Goal: Check status: Check status

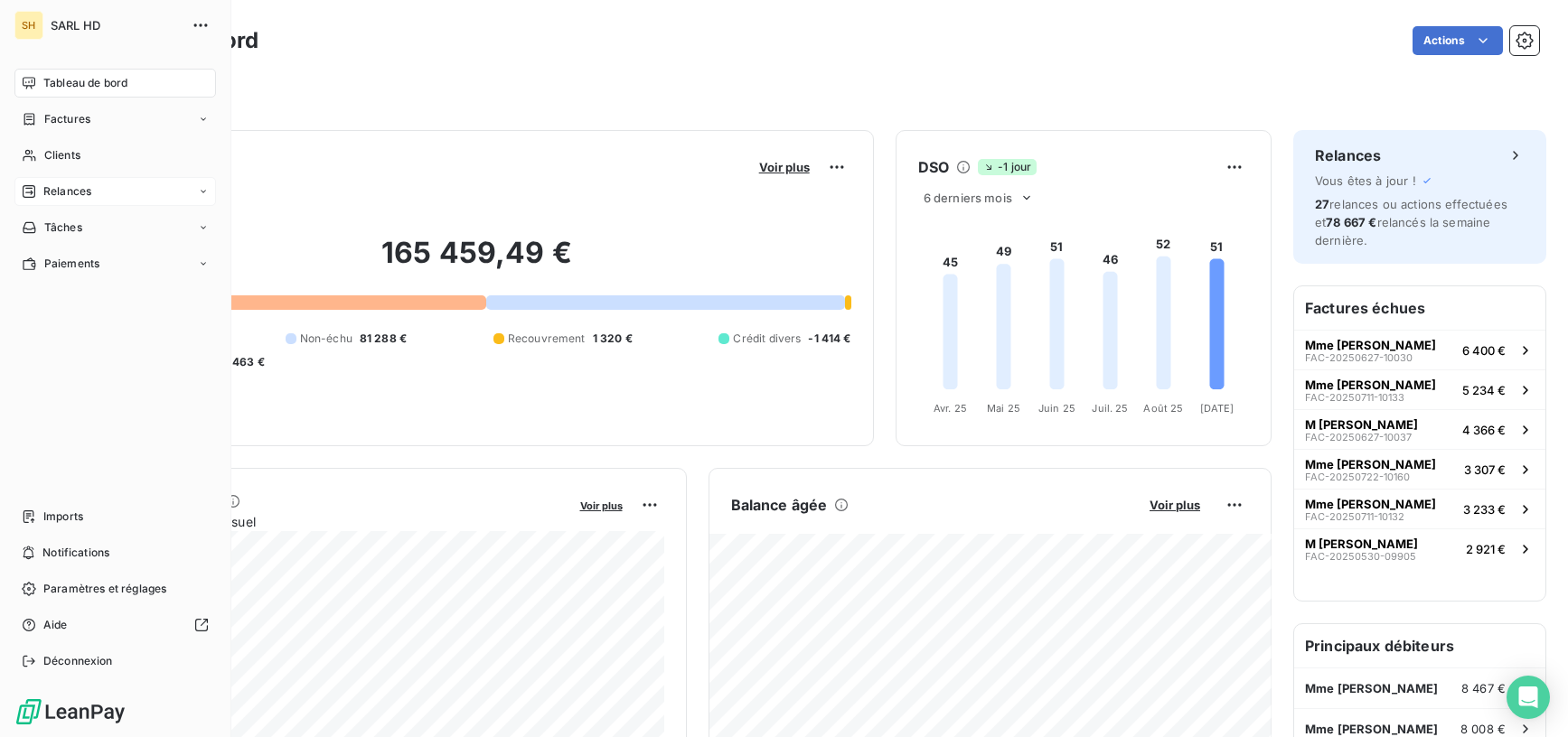
click at [94, 184] on div "Relances" at bounding box center [115, 192] width 201 height 29
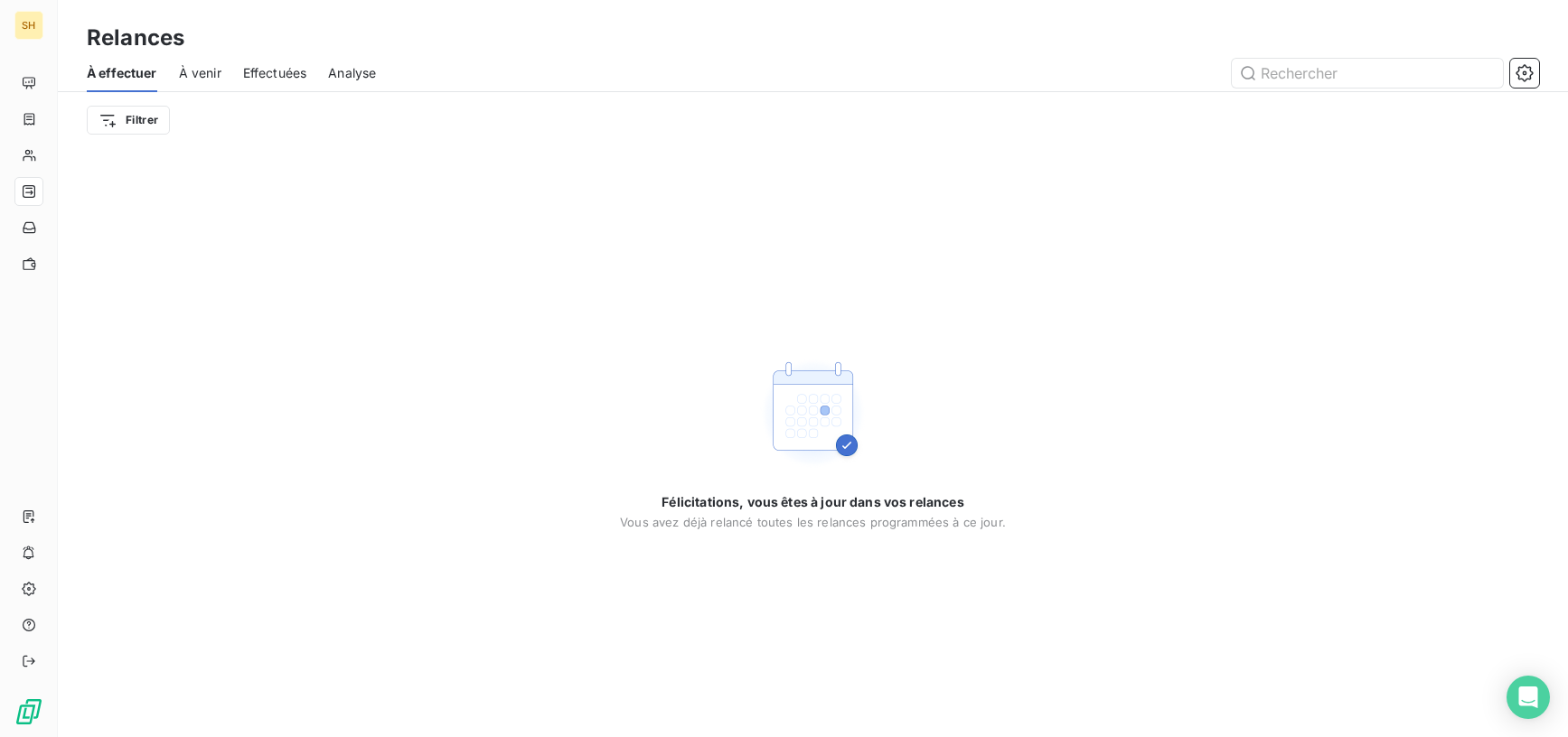
click at [216, 70] on span "À venir" at bounding box center [200, 73] width 42 height 18
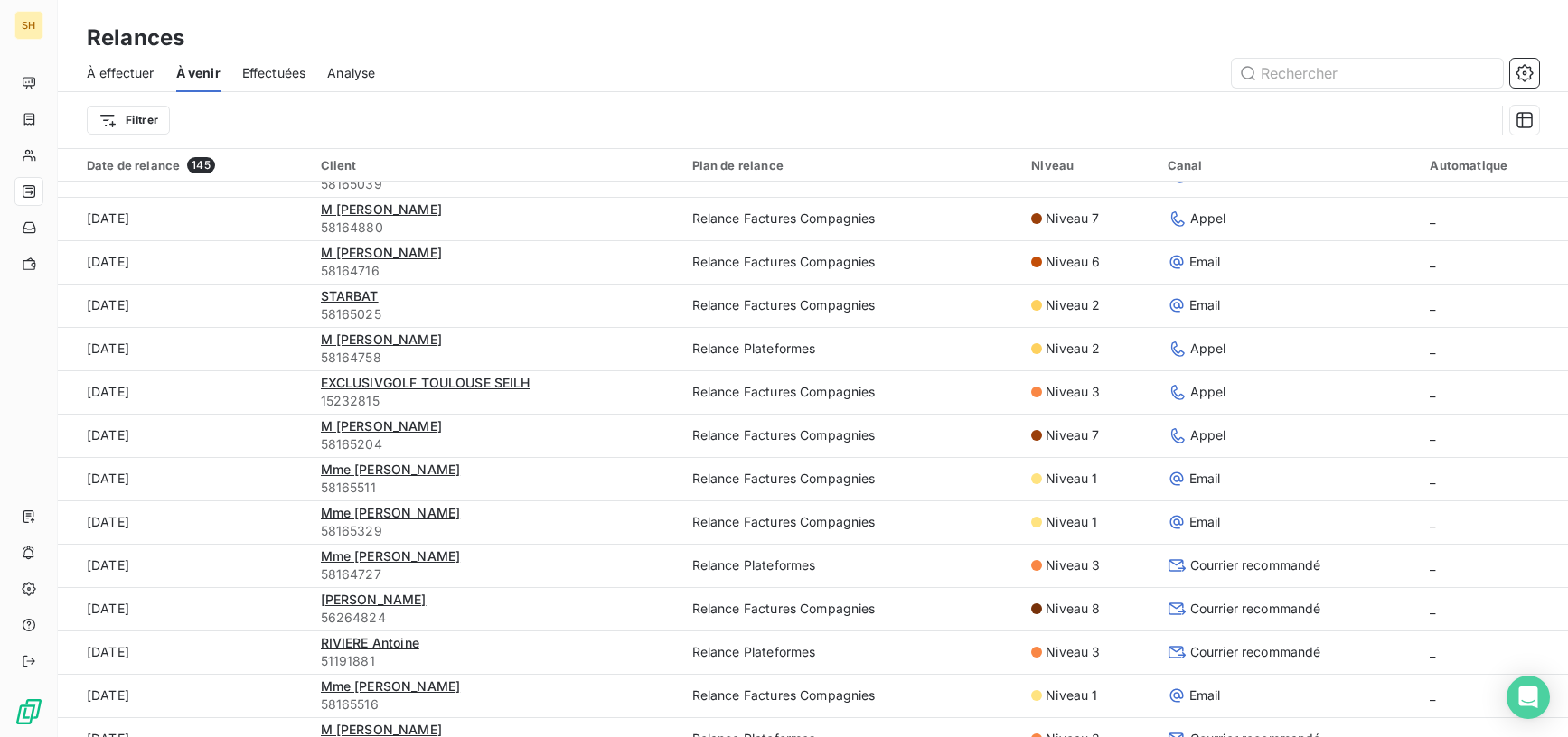
scroll to position [649, 0]
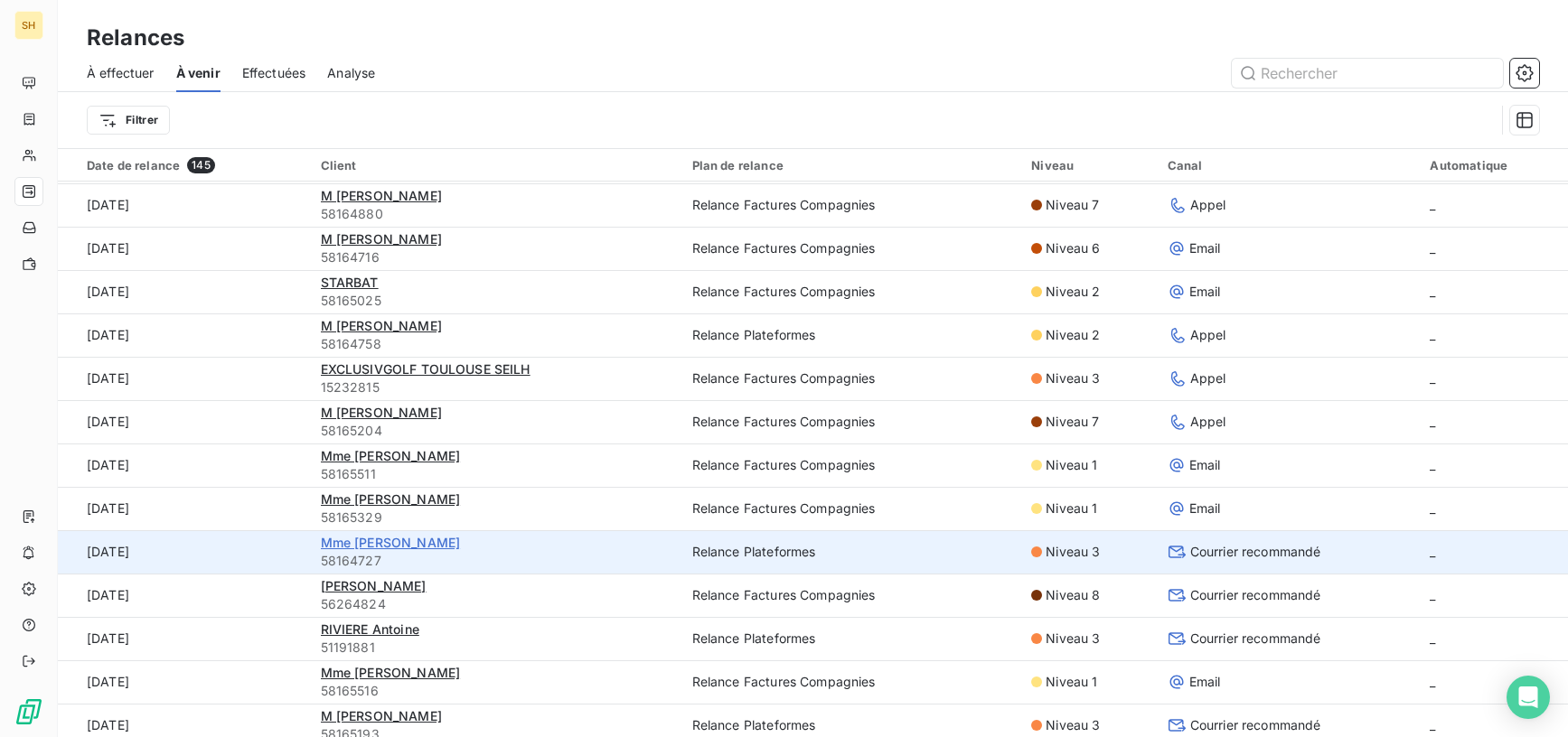
click at [405, 539] on span "Mme [PERSON_NAME]" at bounding box center [391, 542] width 140 height 15
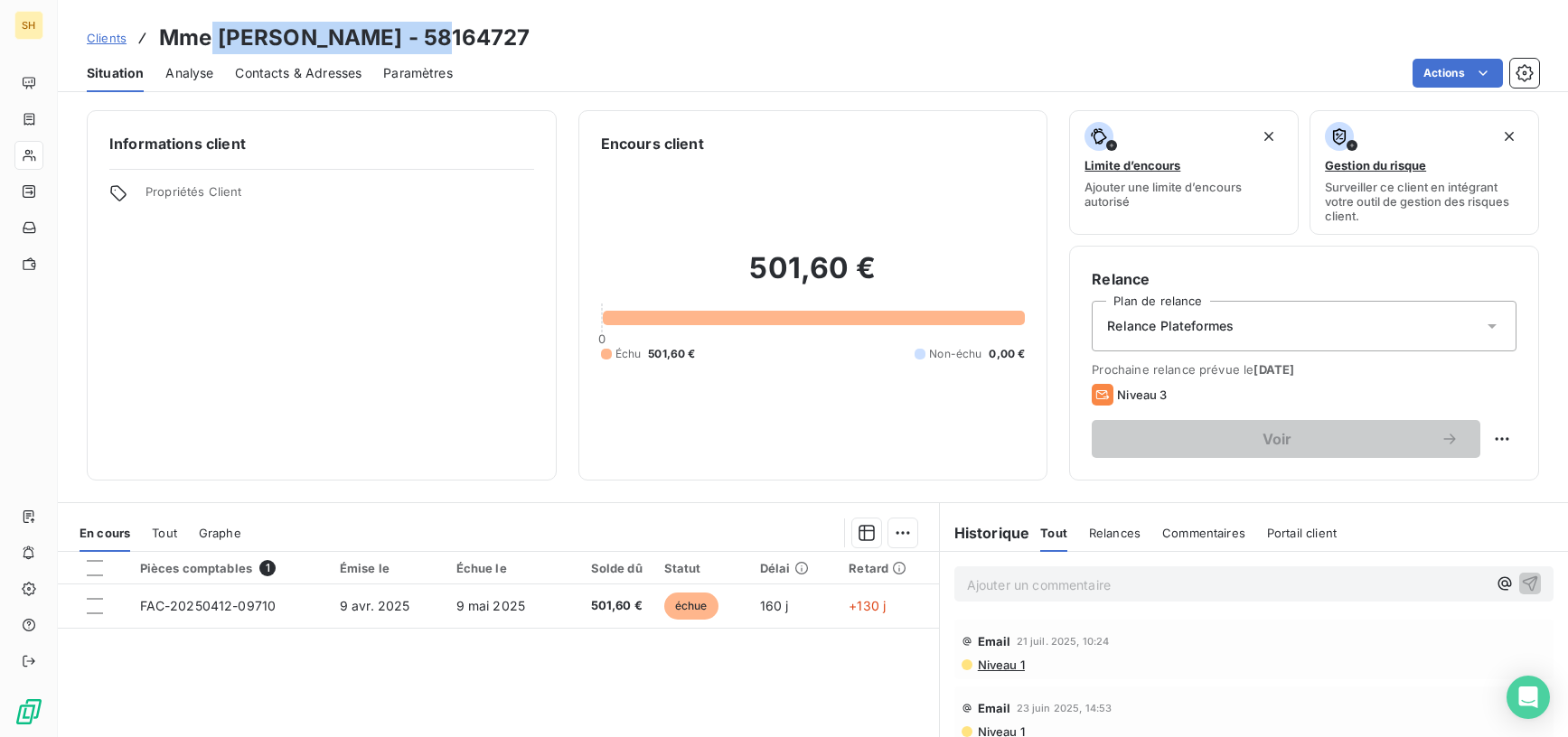
drag, startPoint x: 437, startPoint y: 35, endPoint x: 231, endPoint y: 38, distance: 206.0
click at [214, 29] on h3 "Mme [PERSON_NAME] - 58164727" at bounding box center [344, 38] width 371 height 33
copy h3 "[PERSON_NAME]"
click at [421, 313] on div "Informations client Propriétés Client" at bounding box center [322, 295] width 470 height 371
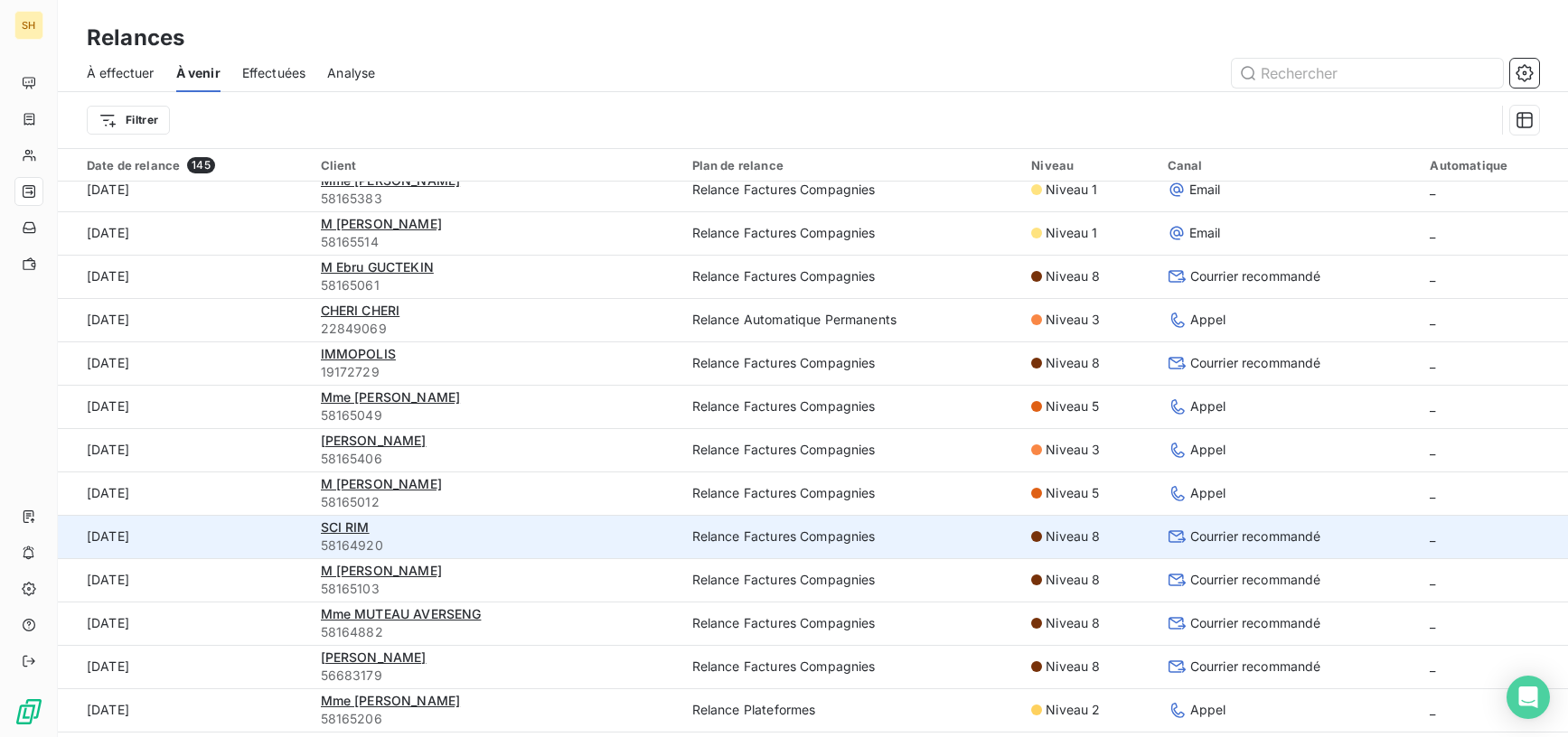
scroll to position [1306, 0]
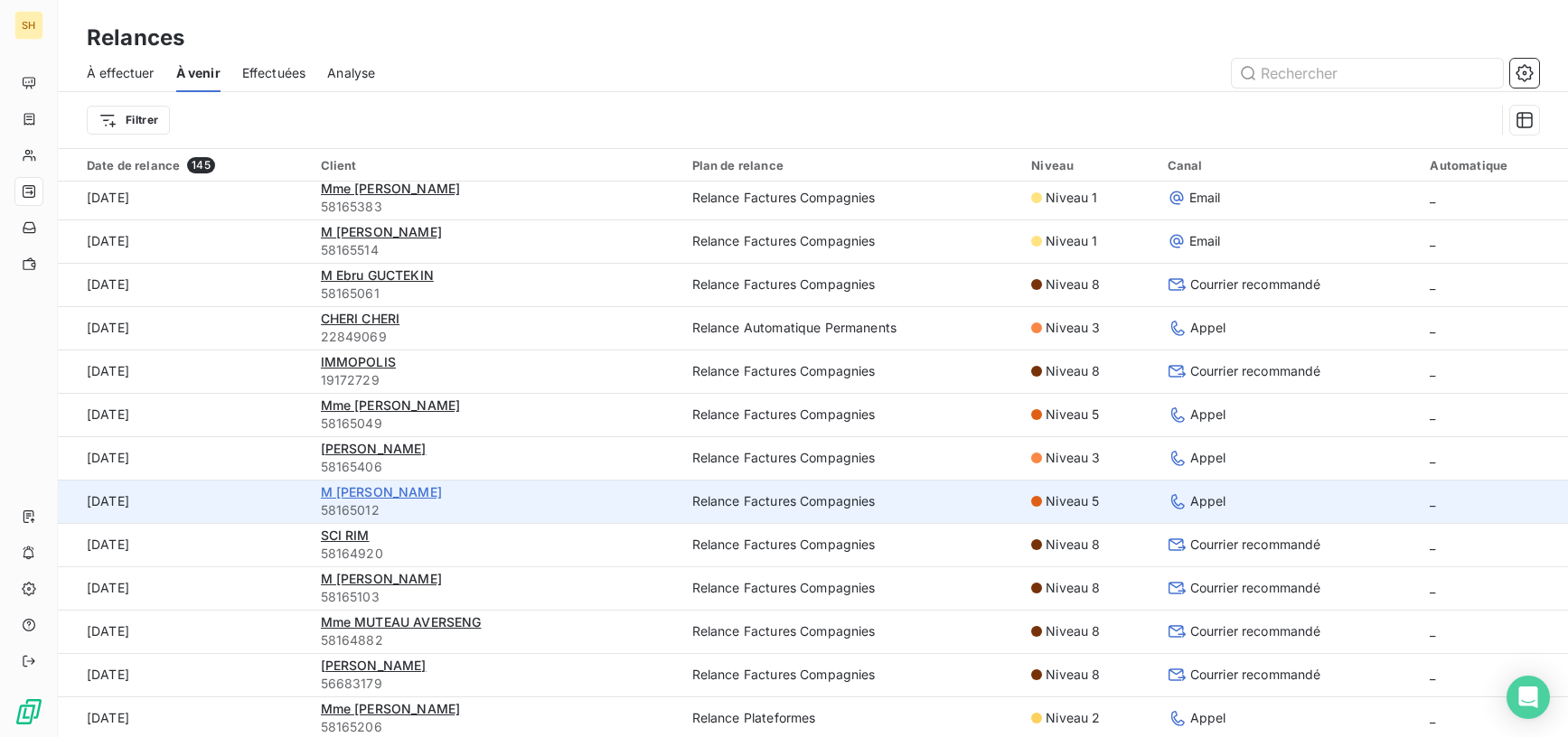
click at [395, 495] on span "M [PERSON_NAME]" at bounding box center [381, 492] width 121 height 15
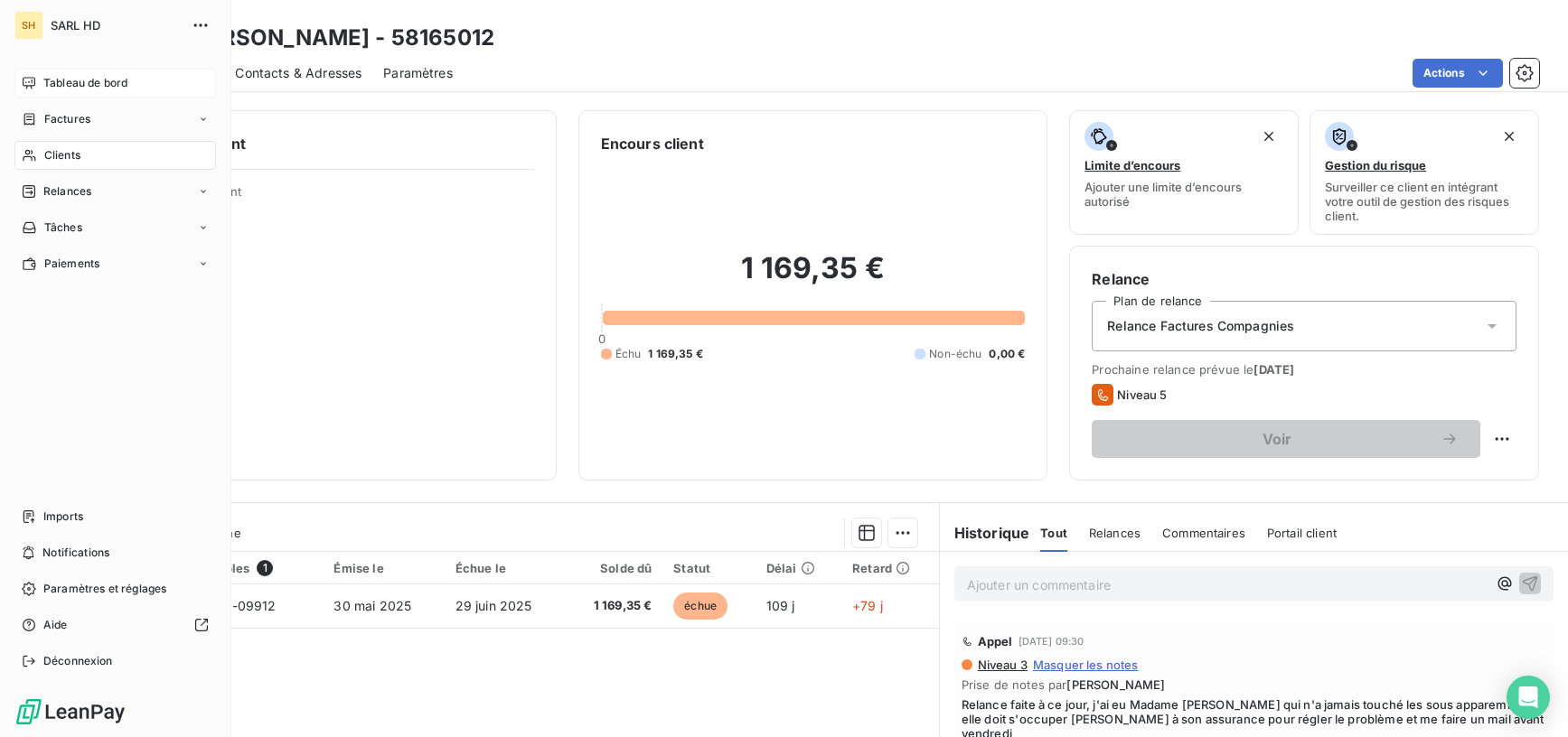
click at [39, 74] on div "Tableau de bord" at bounding box center [115, 83] width 201 height 29
